Goal: Find specific page/section: Find specific page/section

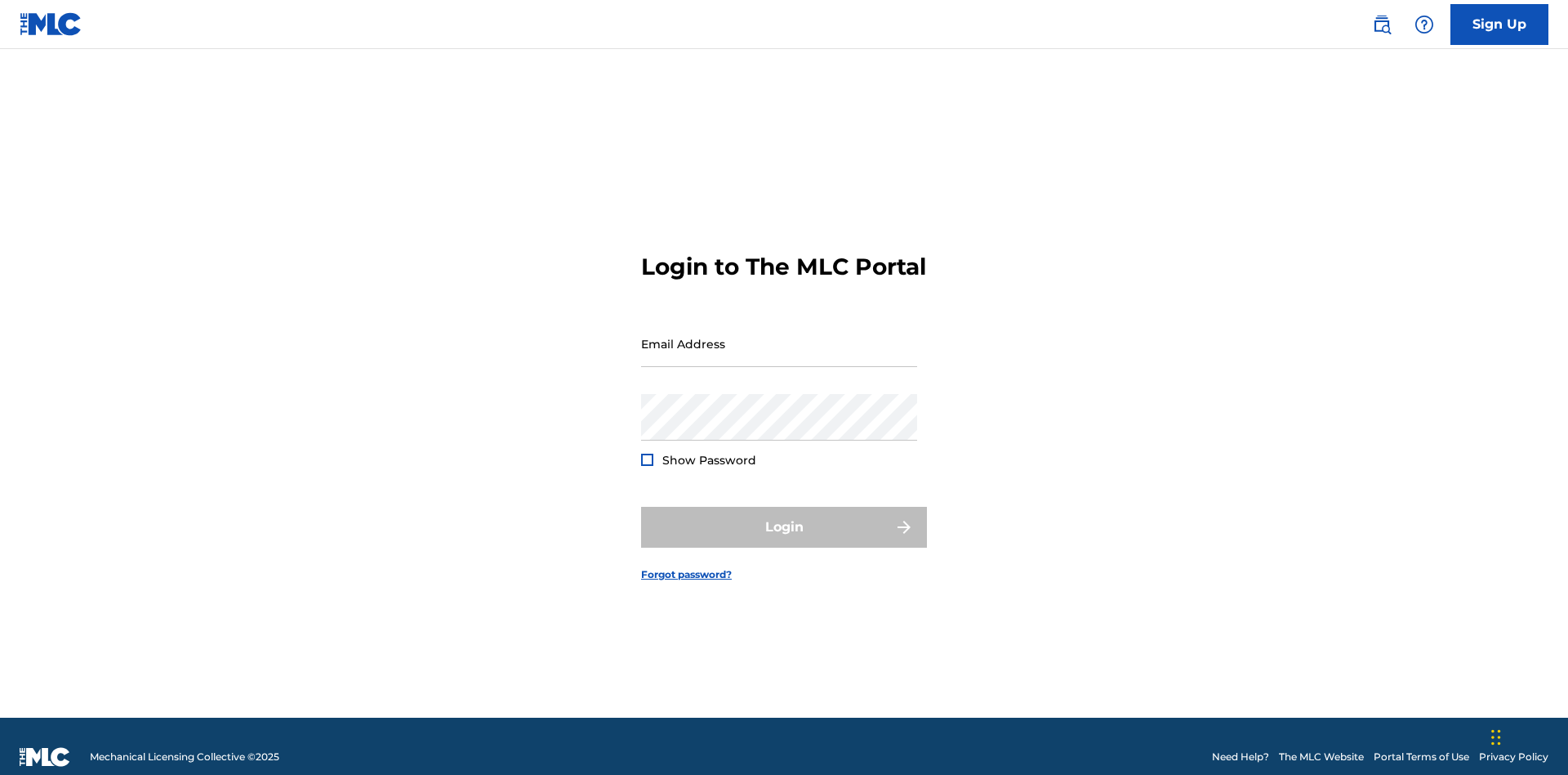
scroll to position [22, 0]
click at [779, 336] on input "Email Address" at bounding box center [779, 344] width 276 height 47
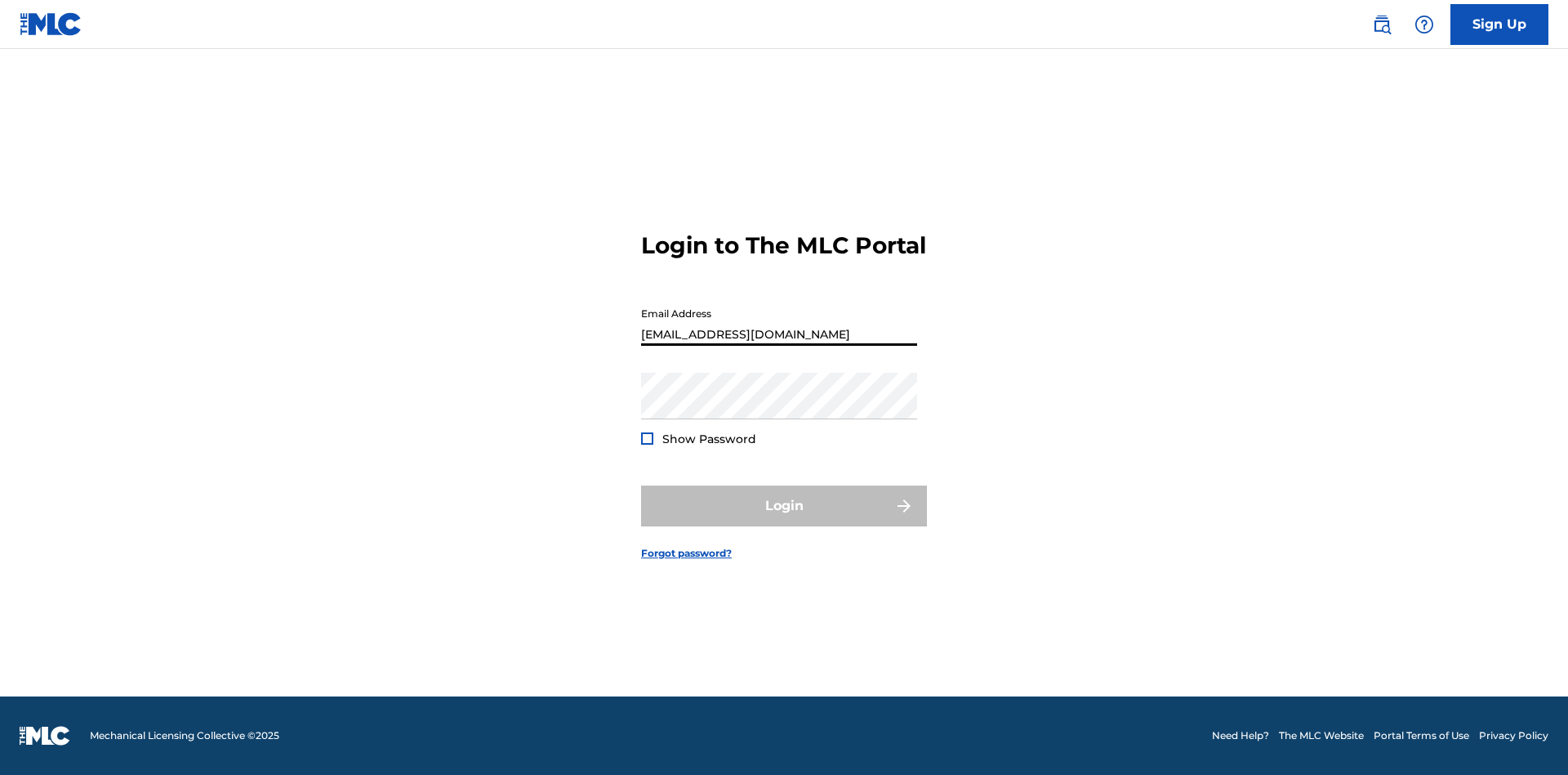
type input "Duke.McTesterson@gmail.com"
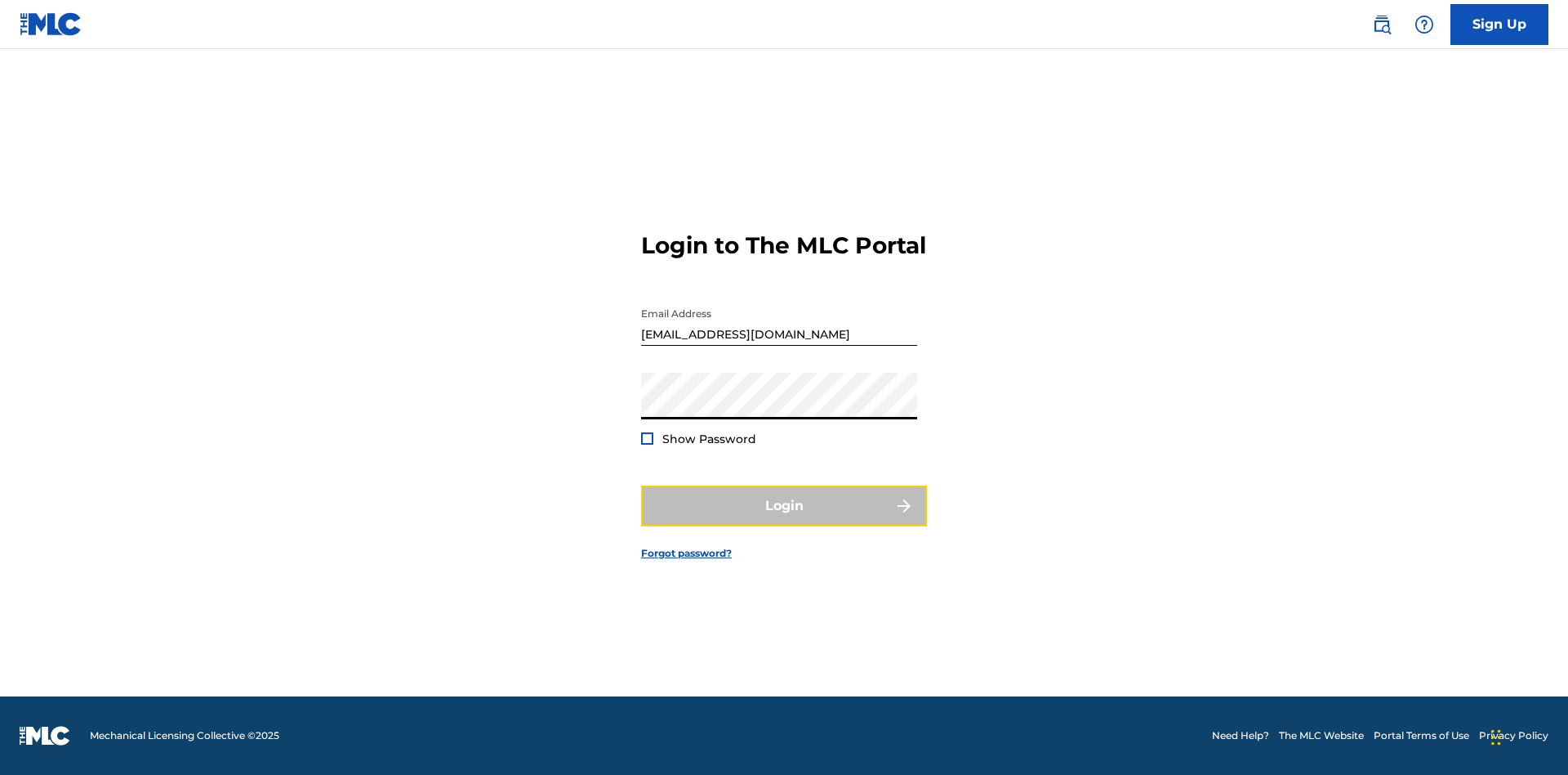
click at [784, 520] on button "Login" at bounding box center [784, 505] width 286 height 41
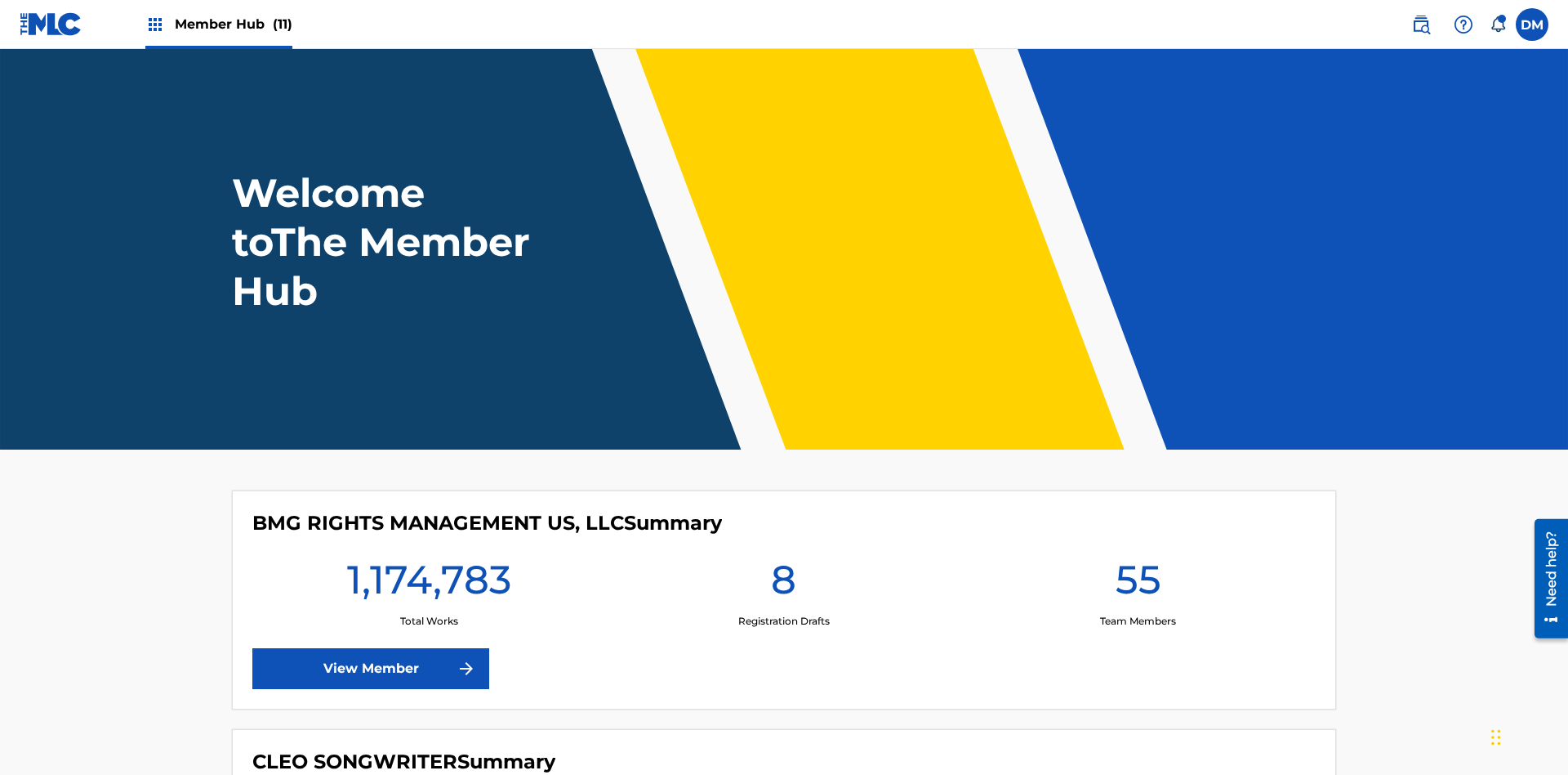
click at [233, 23] on span "Member Hub (11)" at bounding box center [234, 23] width 117 height 19
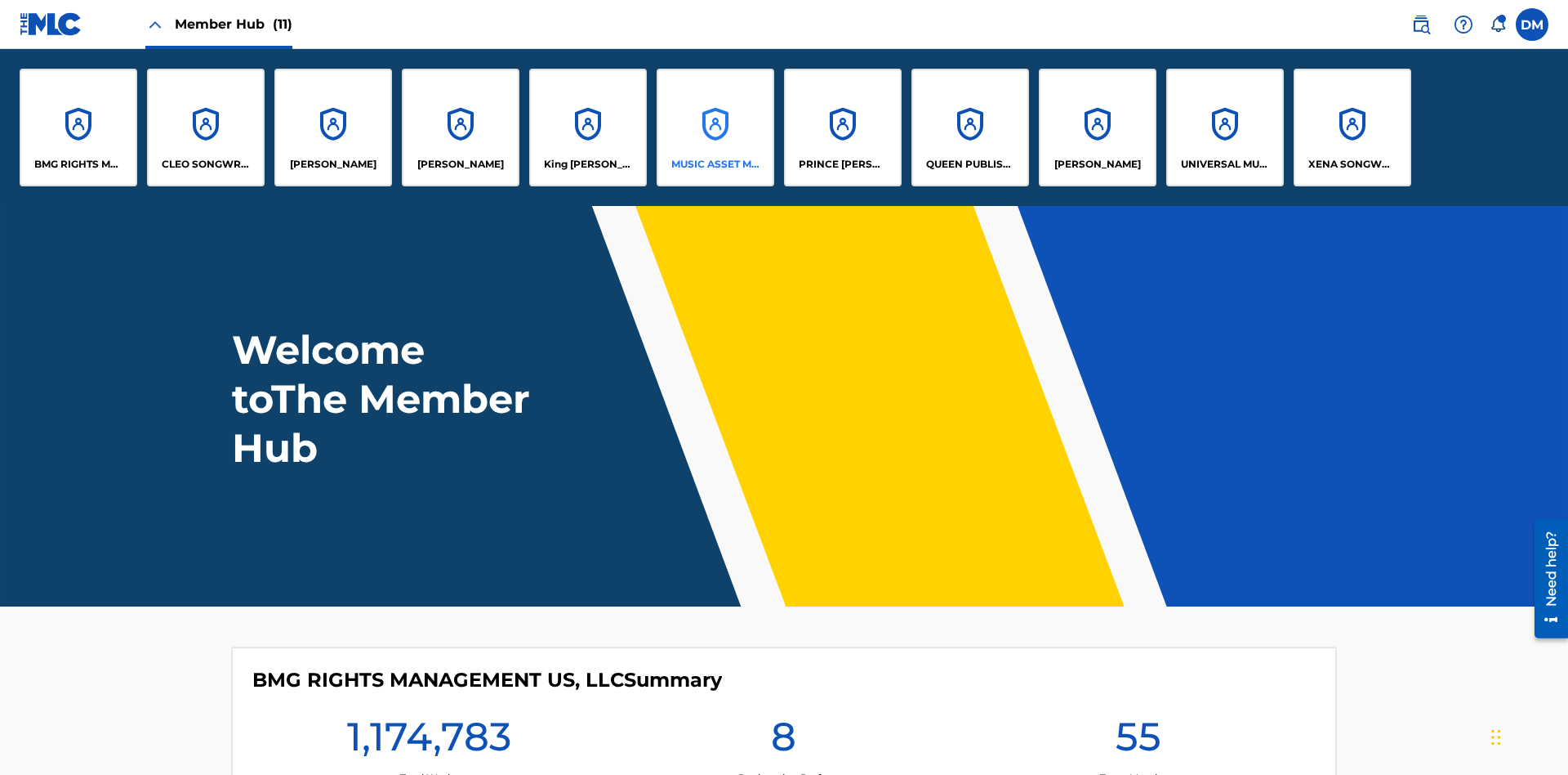
click at [714, 164] on p "MUSIC ASSET MANAGEMENT (MAM)" at bounding box center [715, 164] width 89 height 14
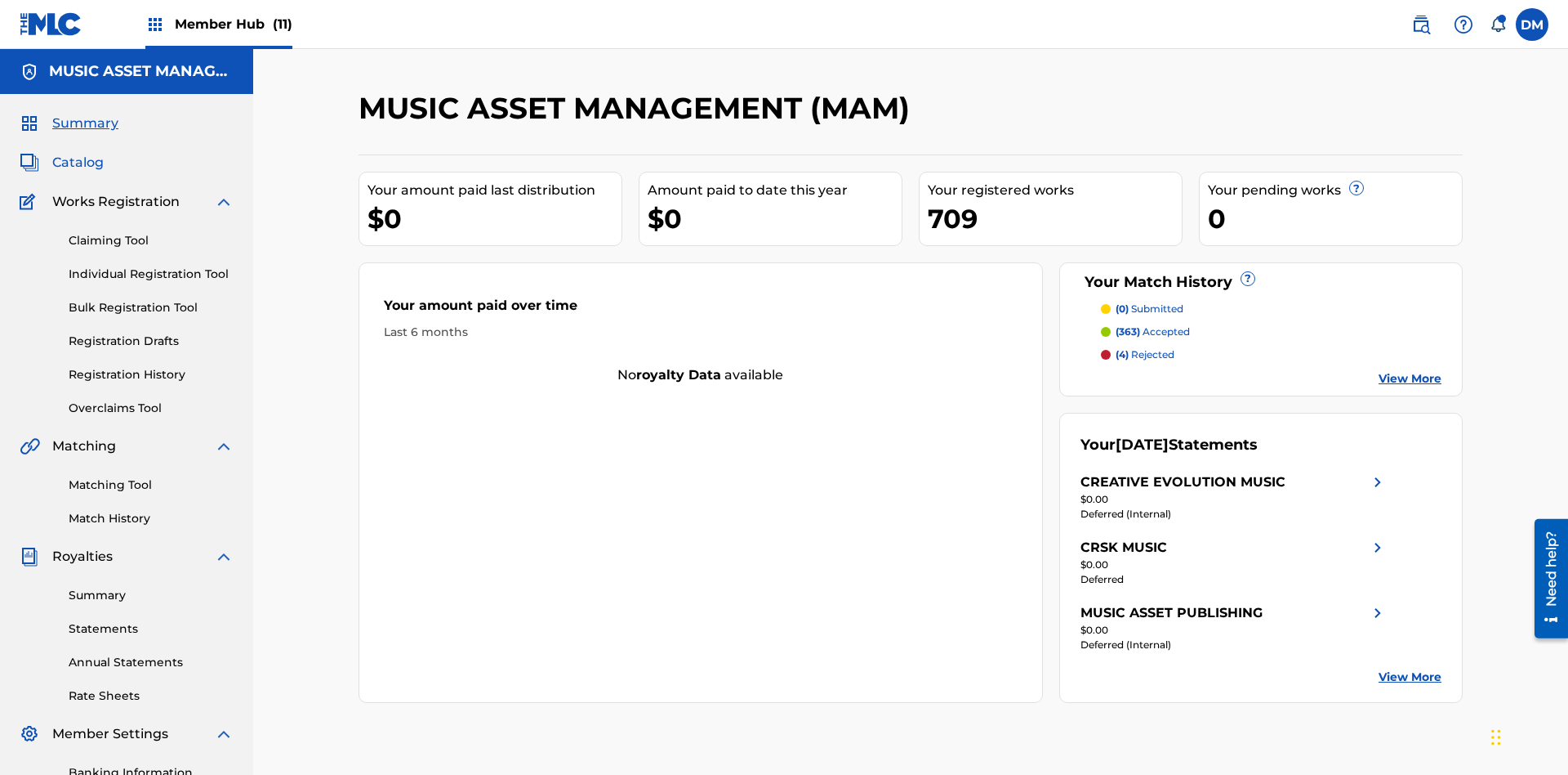
click at [78, 152] on span "Catalog" at bounding box center [78, 162] width 51 height 20
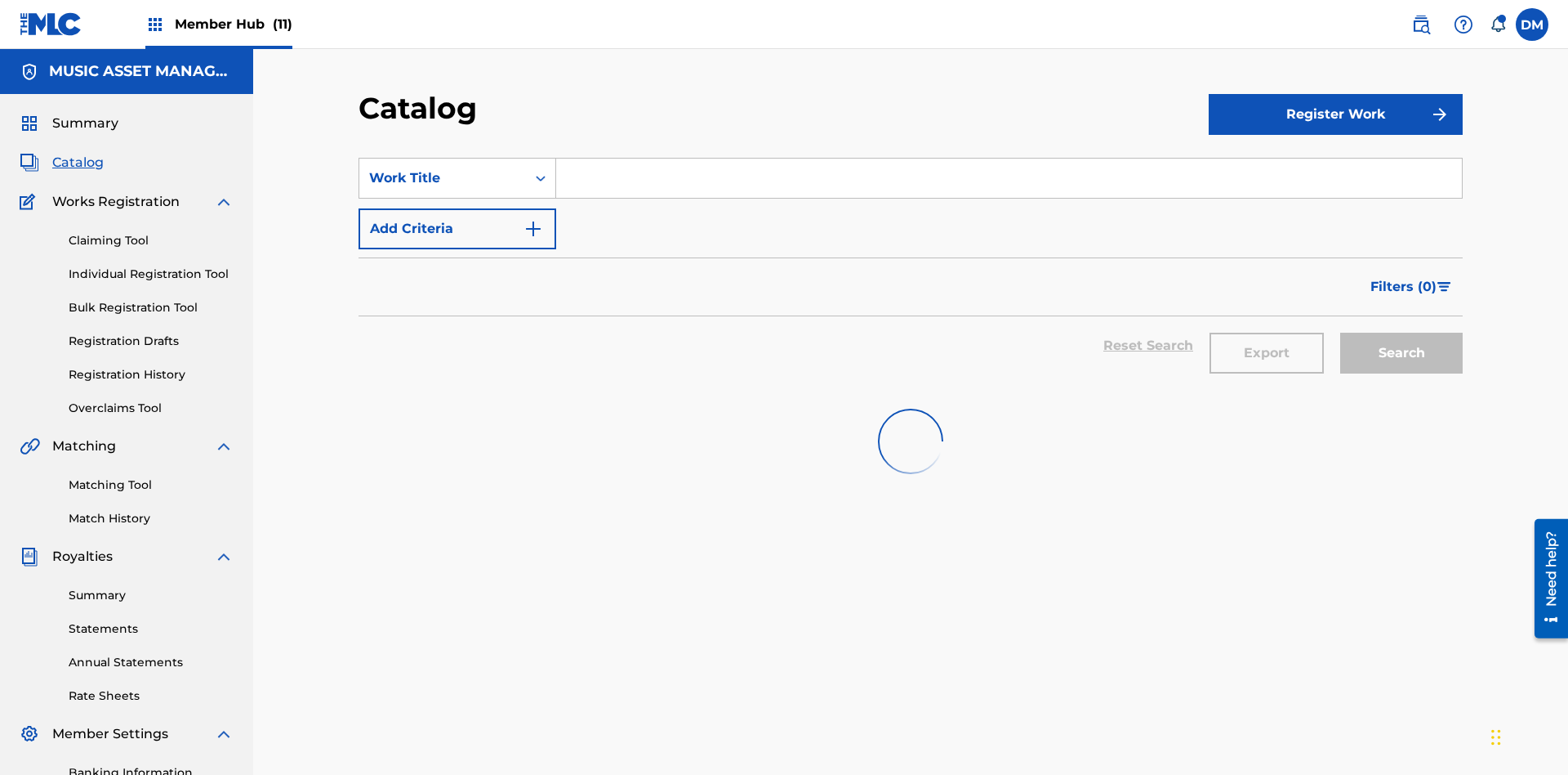
scroll to position [238, 0]
